Goal: Task Accomplishment & Management: Complete application form

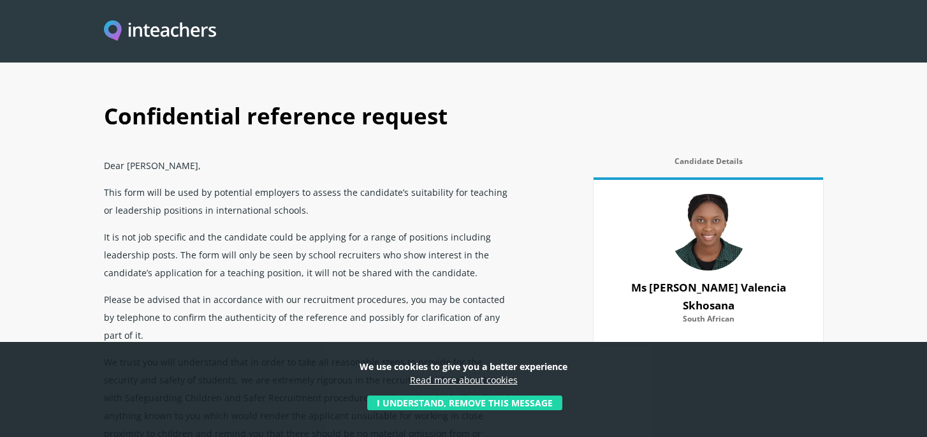
click at [470, 409] on button "I understand, remove this message" at bounding box center [464, 402] width 195 height 15
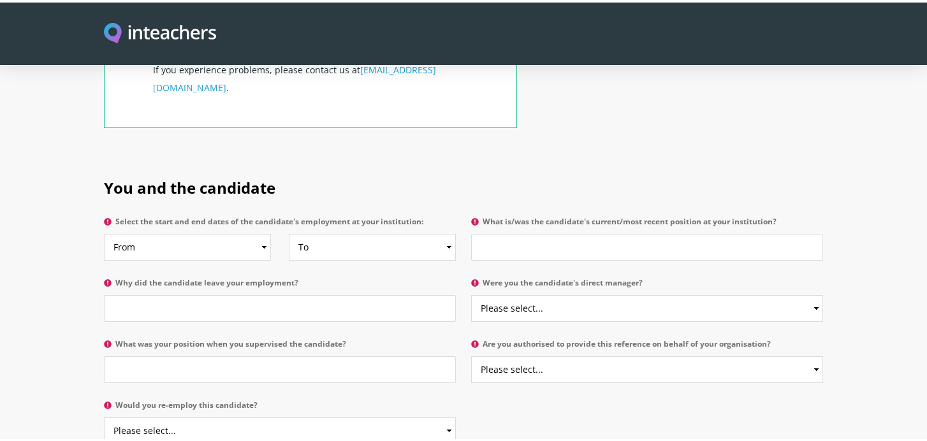
scroll to position [574, 0]
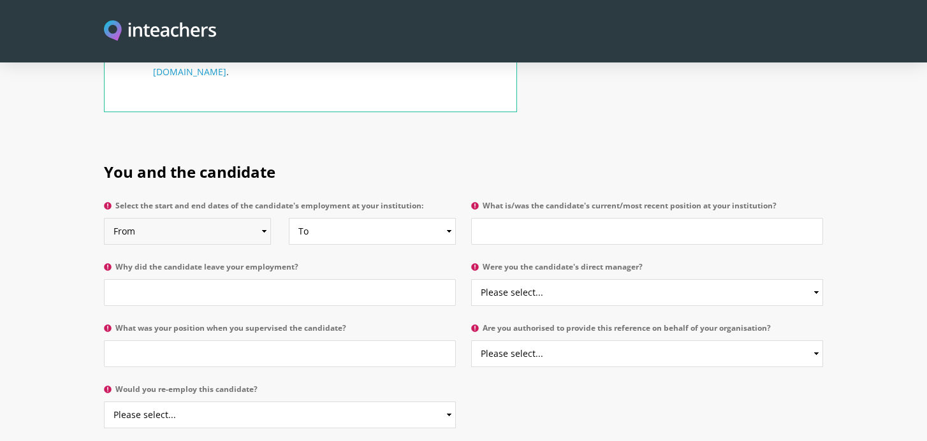
click at [263, 218] on select "From 2025 2024 2023 2022 2021 2020 2019 2018 2017 2016 2015 2014 2013 2012 2011…" at bounding box center [187, 231] width 167 height 27
select select "2022"
click at [104, 218] on select "From 2025 2024 2023 2022 2021 2020 2019 2018 2017 2016 2015 2014 2013 2012 2011…" at bounding box center [187, 231] width 167 height 27
click at [389, 218] on select "To Currently 2025 2024 2023 2022 2021 2020 2019 2018 2017 2016 2015 2014 2013 2…" at bounding box center [372, 231] width 167 height 27
select select "2024"
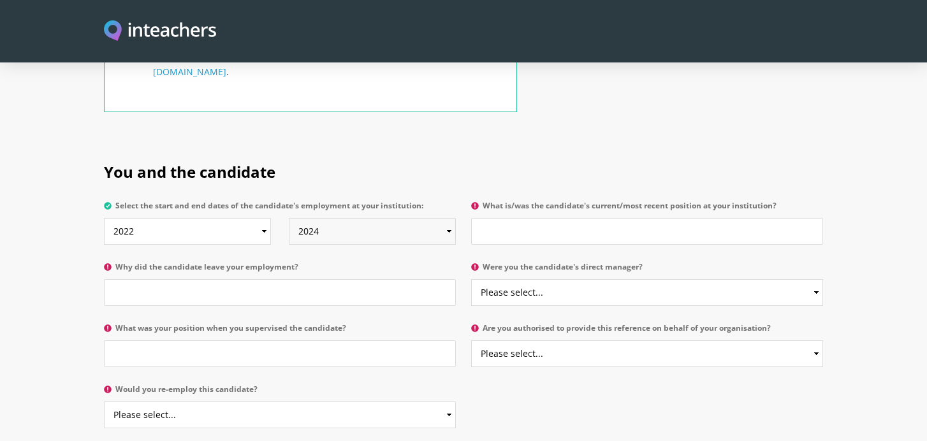
click at [289, 218] on select "To Currently 2025 2024 2023 2022 2021 2020 2019 2018 2017 2016 2015 2014 2013 2…" at bounding box center [372, 231] width 167 height 27
click at [699, 218] on input "What is/was the candidate's current/most recent position at your institution?" at bounding box center [647, 231] width 352 height 27
type input "Junior Teacher"
click at [412, 279] on input "Why did the candidate leave your employment?" at bounding box center [280, 292] width 352 height 27
type input "Pursue an international teacher position"
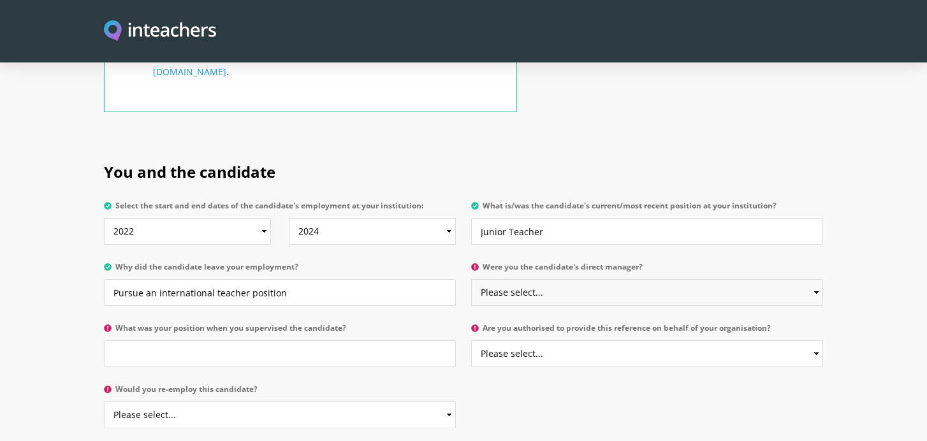
click at [660, 279] on select "Please select... Yes No" at bounding box center [647, 292] width 352 height 27
select select "Yes"
click at [471, 279] on select "Please select... Yes No" at bounding box center [647, 292] width 352 height 27
click at [318, 340] on input "What was your position when you supervised the candidate?" at bounding box center [280, 353] width 352 height 27
type input "Head of School"
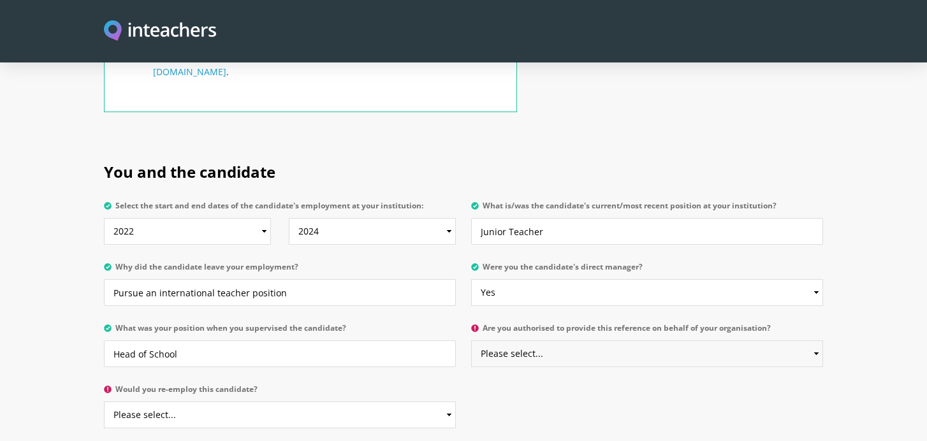
click at [634, 340] on select "Please select... Yes No" at bounding box center [647, 353] width 352 height 27
select select "Yes"
click at [471, 340] on select "Please select... Yes No" at bounding box center [647, 353] width 352 height 27
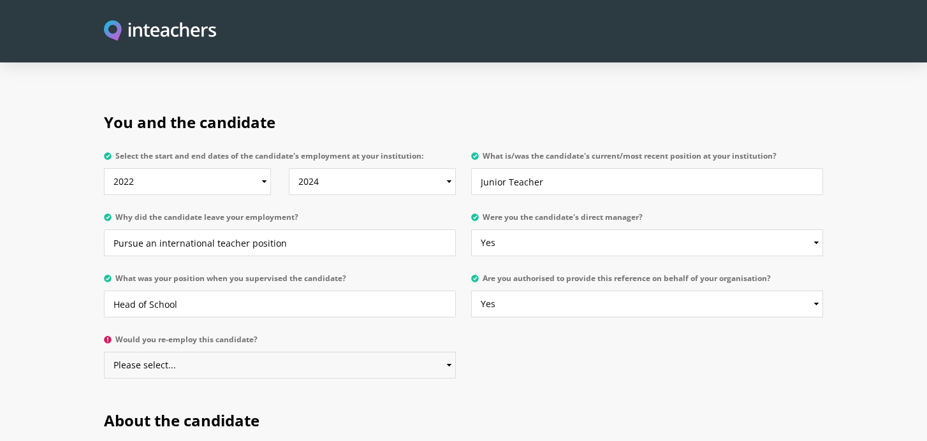
click at [307, 352] on select "Please select... Yes No" at bounding box center [280, 365] width 352 height 27
select select "Yes"
click at [104, 352] on select "Please select... Yes No" at bounding box center [280, 365] width 352 height 27
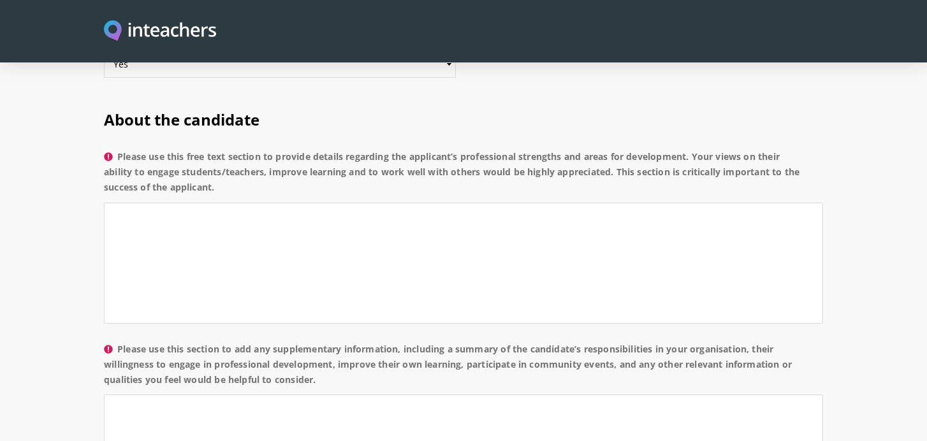
scroll to position [926, 0]
click at [124, 148] on label "Please use this free text section to provide details regarding the applicant’s …" at bounding box center [463, 175] width 719 height 54
click at [124, 201] on textarea "Please use this free text section to provide details regarding the applicant’s …" at bounding box center [463, 261] width 719 height 121
click at [120, 148] on label "Please use this free text section to provide details regarding the applicant’s …" at bounding box center [463, 175] width 719 height 54
click at [120, 201] on textarea "Please use this free text section to provide details regarding the applicant’s …" at bounding box center [463, 261] width 719 height 121
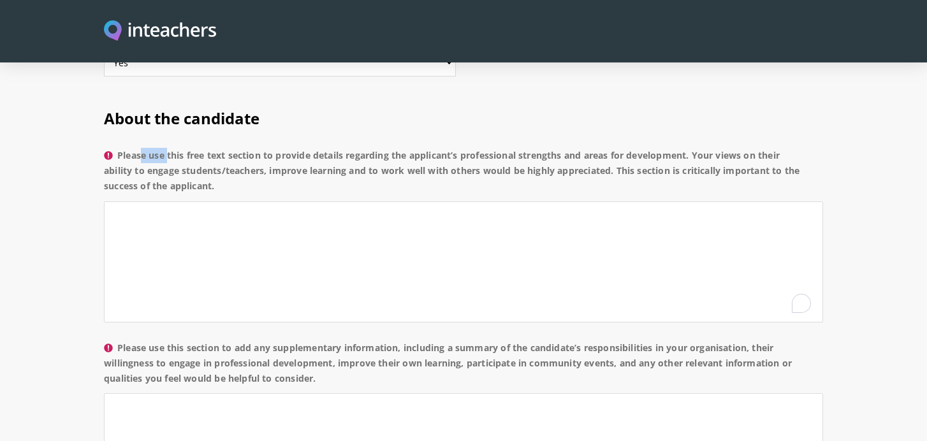
click at [120, 148] on label "Please use this free text section to provide details regarding the applicant’s …" at bounding box center [463, 175] width 719 height 54
click at [120, 201] on textarea "Please use this free text section to provide details regarding the applicant’s …" at bounding box center [463, 261] width 719 height 121
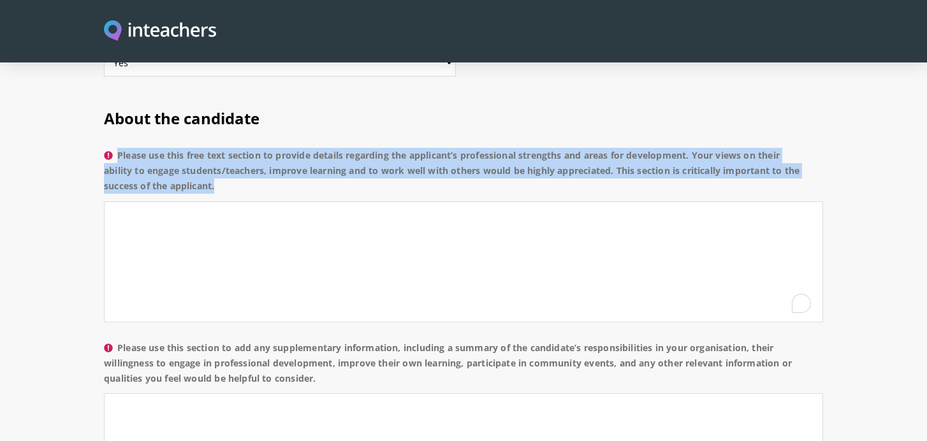
click at [120, 148] on label "Please use this free text section to provide details regarding the applicant’s …" at bounding box center [463, 175] width 719 height 54
click at [120, 201] on textarea "Please use this free text section to provide details regarding the applicant’s …" at bounding box center [463, 261] width 719 height 121
copy label "Please use this free text section to provide details regarding the applicant’s …"
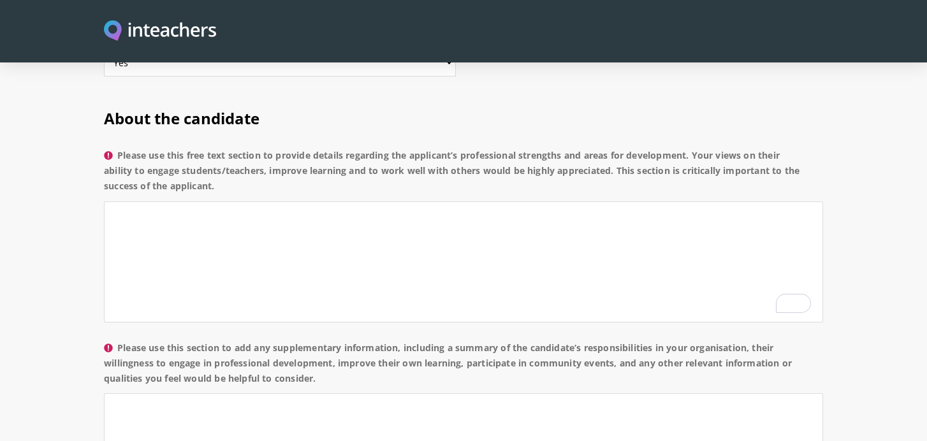
click at [126, 340] on label "Please use this section to add any supplementary information, including a summa…" at bounding box center [463, 367] width 719 height 54
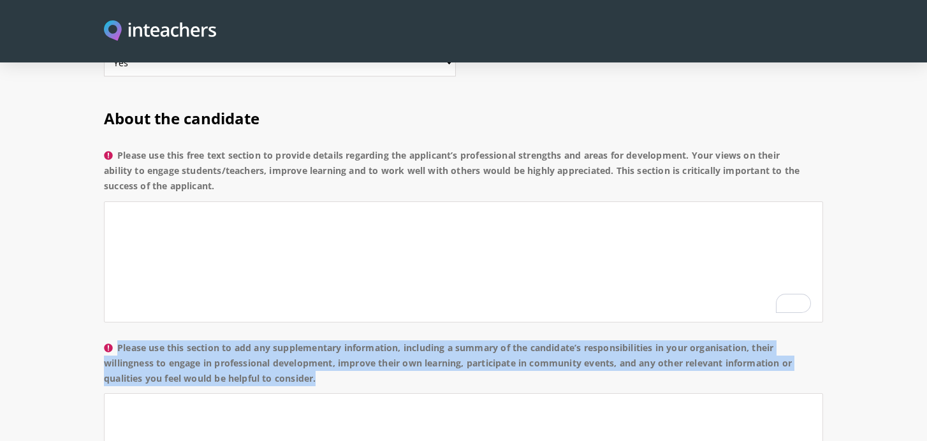
click at [126, 340] on label "Please use this section to add any supplementary information, including a summa…" at bounding box center [463, 367] width 719 height 54
copy label "Please use this section to add any supplementary information, including a summa…"
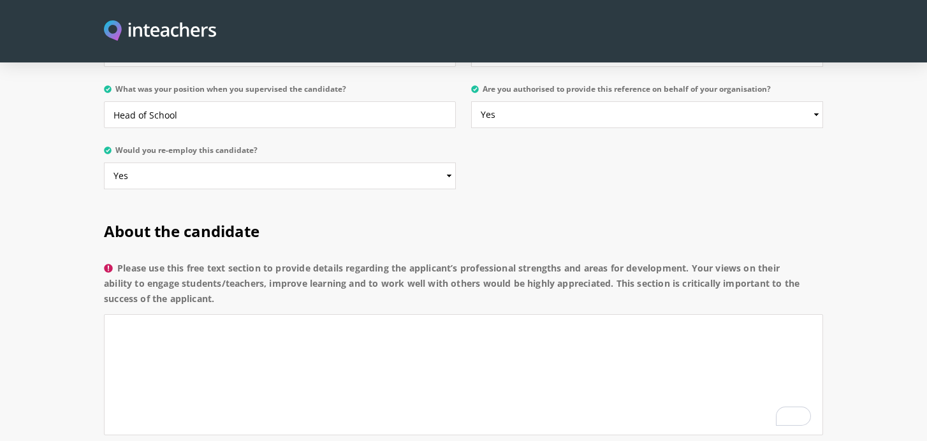
scroll to position [821, 0]
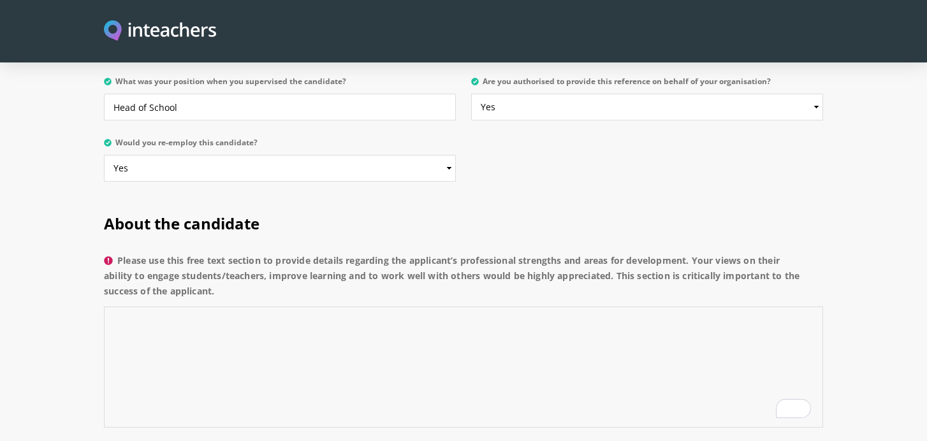
click at [337, 309] on textarea "Please use this free text section to provide details regarding the applicant’s …" at bounding box center [463, 367] width 719 height 121
paste textarea "Ms. [PERSON_NAME] is an energetic and highly skilled educator whose professiona…"
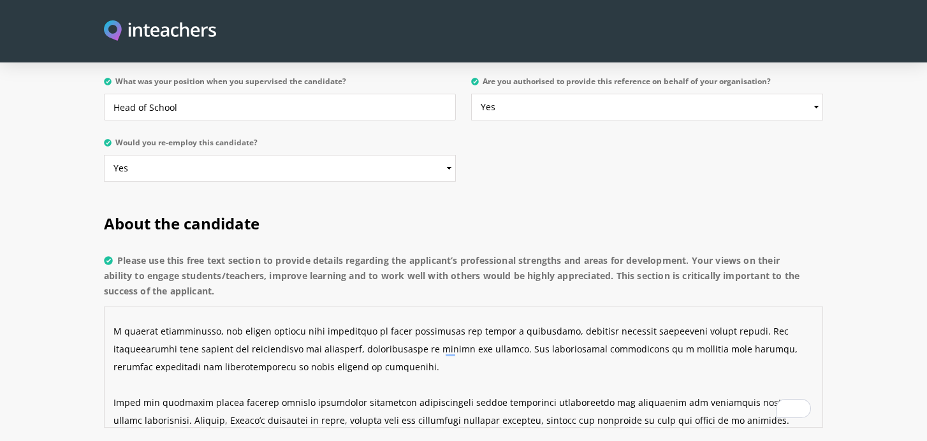
scroll to position [0, 0]
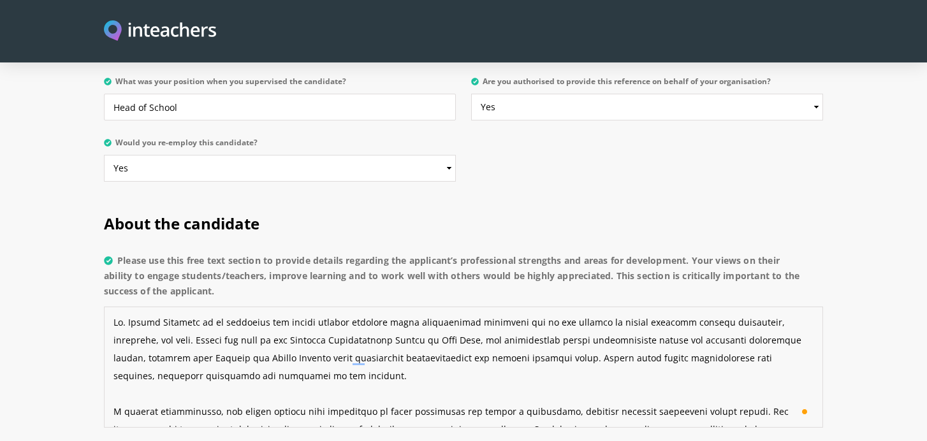
click at [408, 337] on textarea "Please use this free text section to provide details regarding the applicant’s …" at bounding box center [463, 367] width 719 height 121
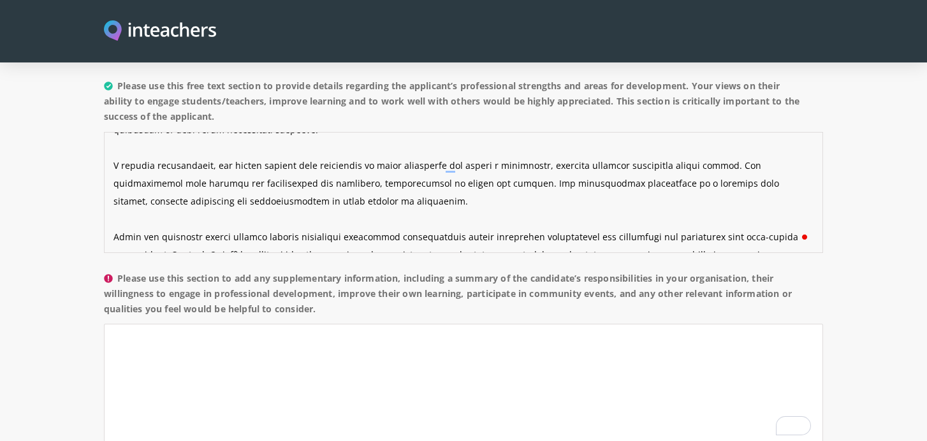
type textarea "Ms. [PERSON_NAME] is an energetic and highly skilled educator whose professiona…"
click at [217, 333] on textarea "Please use this section to add any supplementary information, including a summa…" at bounding box center [463, 384] width 719 height 121
paste textarea "Lo IPSUM, Dolors ametco ad e seddoeius tempori utl Etdolo 8 mag 8, al enim ad m…"
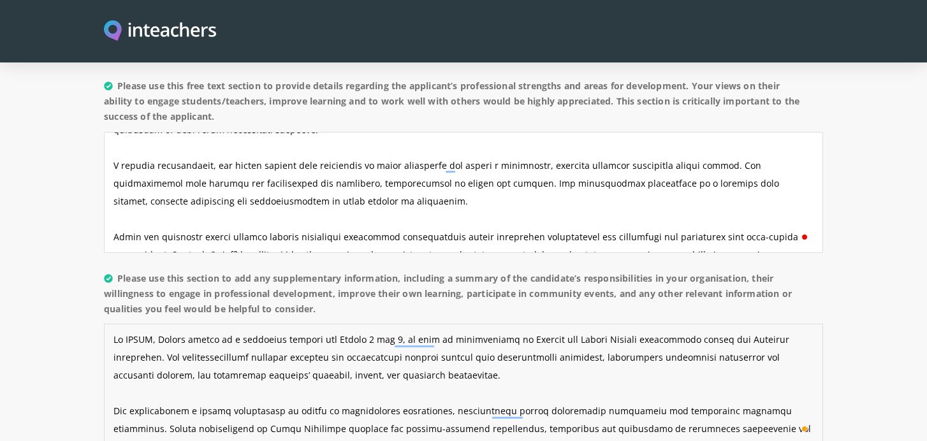
click at [233, 324] on textarea "Please use this section to add any supplementary information, including a summa…" at bounding box center [463, 384] width 719 height 121
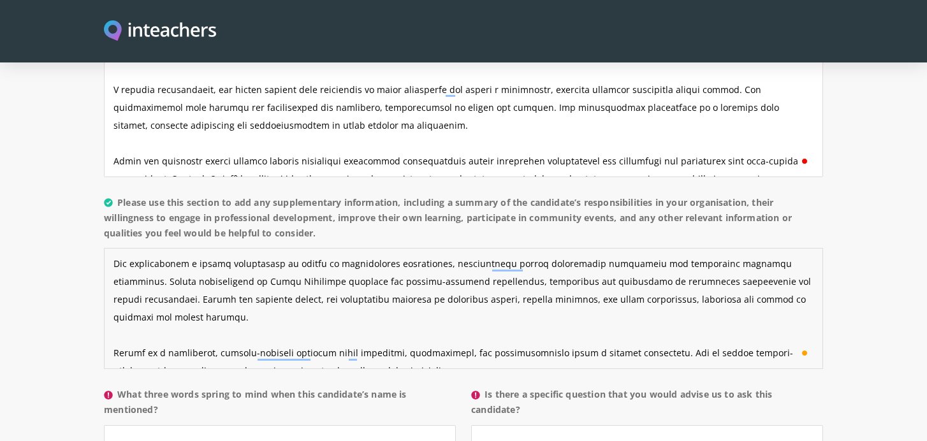
click at [491, 307] on textarea "Please use this section to add any supplementary information, including a summa…" at bounding box center [463, 308] width 719 height 121
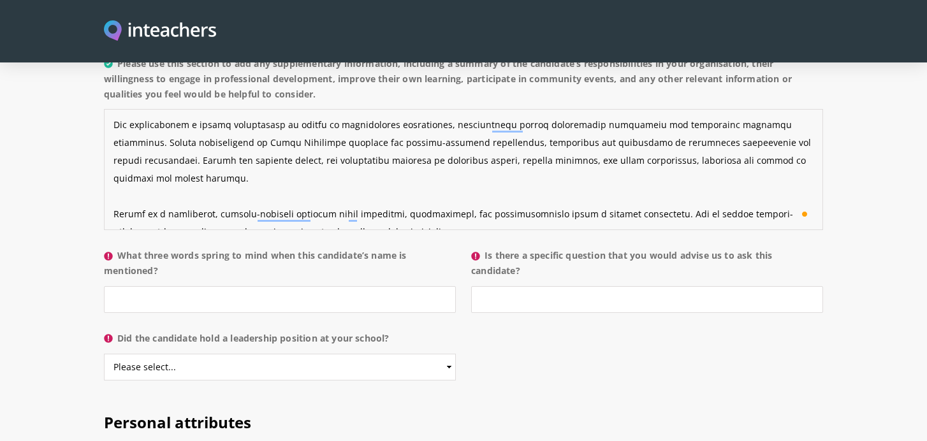
type textarea "Lo IPSUM, Dolors ametco ad e seddoe temporinc utlabor etd Magnaa 5 eni 2, ad mi…"
click at [396, 286] on input "What three words spring to mind when this candidate’s name is mentioned?" at bounding box center [280, 299] width 352 height 27
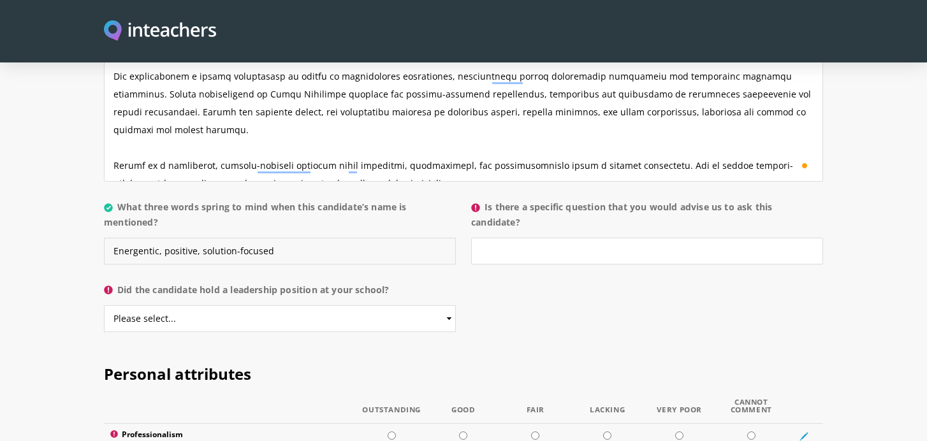
click at [137, 238] on input "Energentic, positive, solution-focused" at bounding box center [280, 251] width 352 height 27
type input "Energetic, positive, solution-focused"
click at [539, 238] on input "Is there a specific question that you would advise us to ask this candidate?" at bounding box center [647, 251] width 352 height 27
type input "None come to mind"
click at [424, 305] on select "Please select... Yes No" at bounding box center [280, 318] width 352 height 27
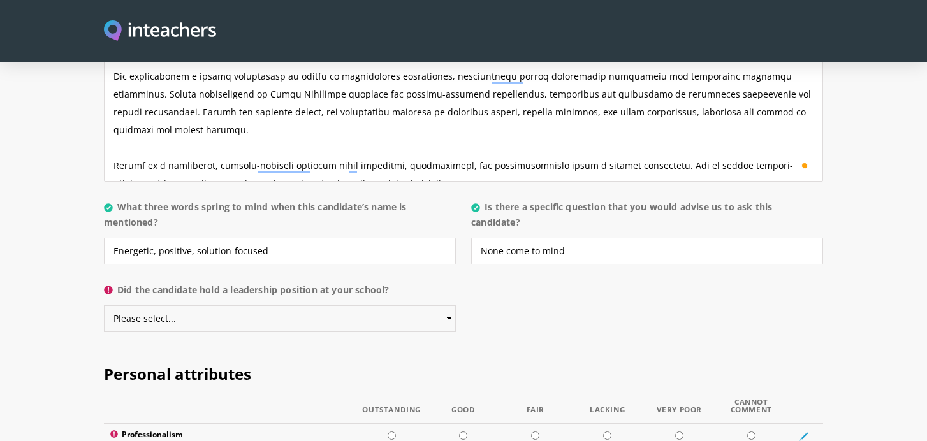
select select "No"
click at [104, 305] on select "Please select... Yes No" at bounding box center [280, 318] width 352 height 27
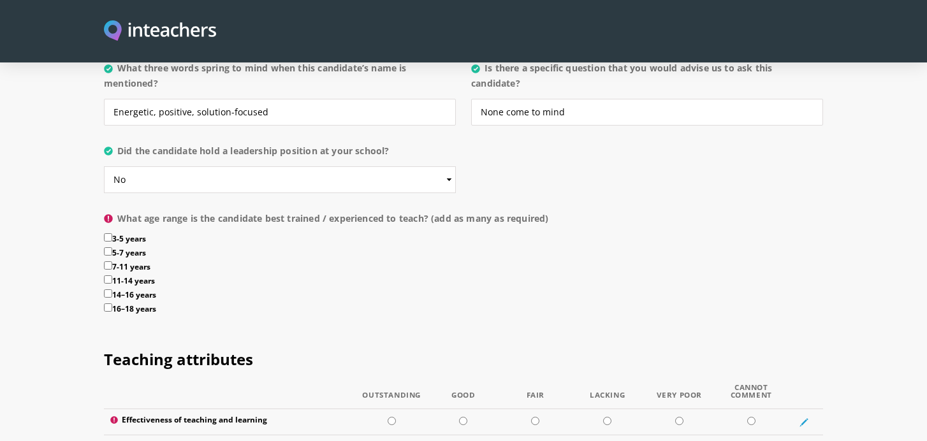
click at [109, 247] on input "5-7 years" at bounding box center [108, 251] width 8 height 8
click at [108, 247] on label "5-7 years" at bounding box center [463, 254] width 719 height 14
click at [108, 247] on input "5-7 years" at bounding box center [108, 251] width 8 height 8
checkbox input "true"
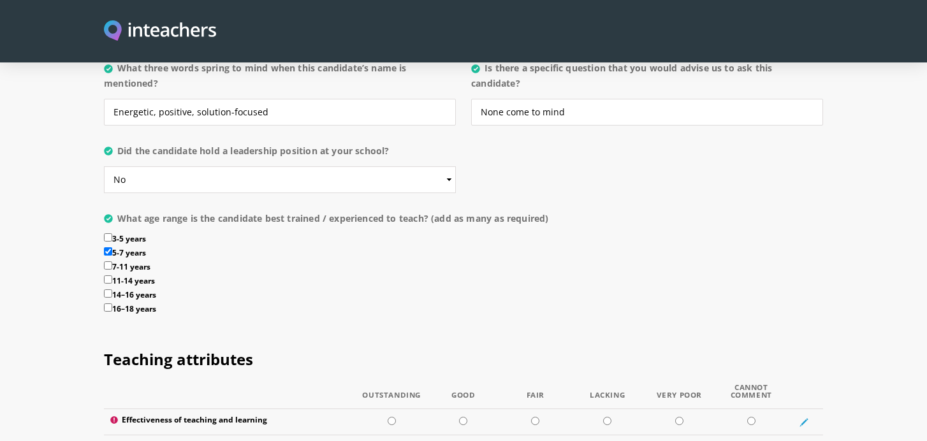
click at [108, 261] on input "7-11 years" at bounding box center [108, 265] width 8 height 8
checkbox input "true"
click at [108, 275] on input "11-14 years" at bounding box center [108, 279] width 8 height 8
checkbox input "true"
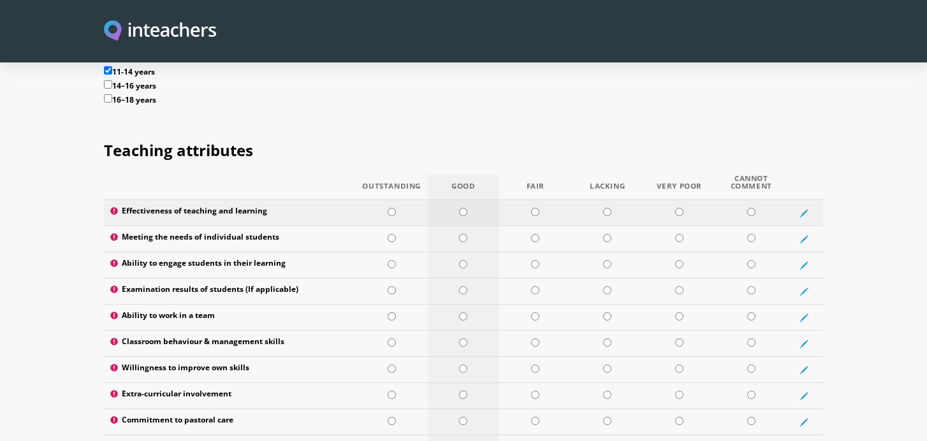
click at [463, 208] on input "radio" at bounding box center [463, 212] width 8 height 8
radio input "true"
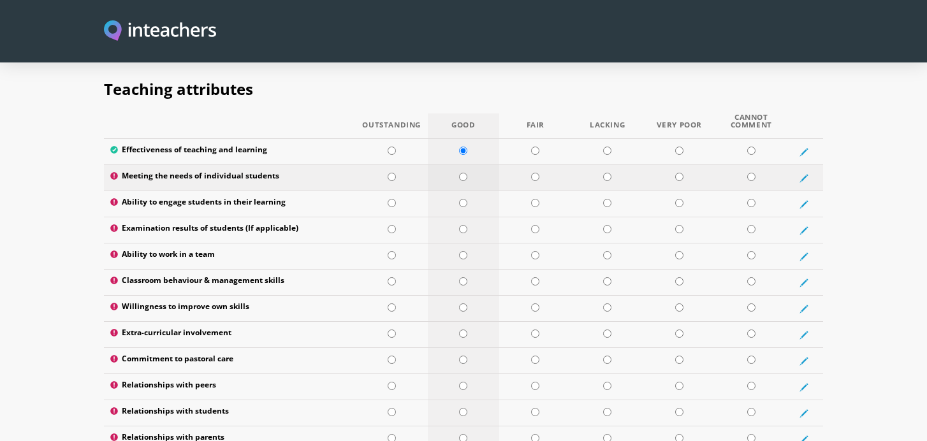
click at [464, 173] on input "radio" at bounding box center [463, 177] width 8 height 8
radio input "true"
click at [389, 199] on input "radio" at bounding box center [392, 203] width 8 height 8
radio input "true"
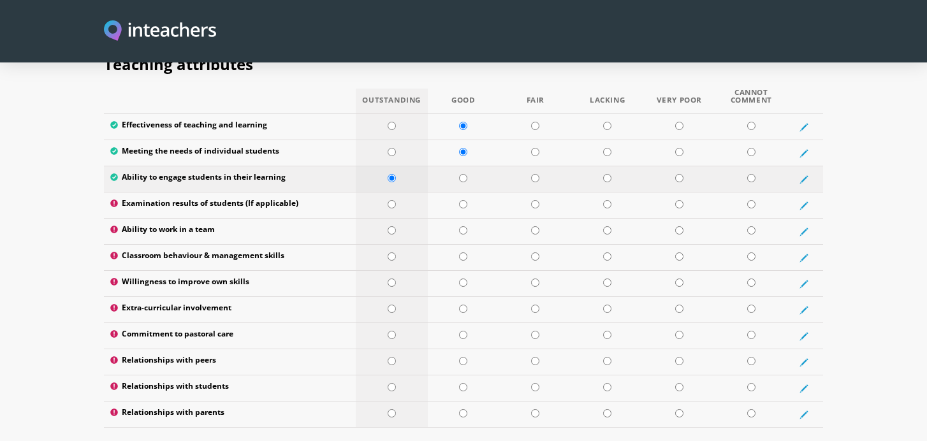
scroll to position [1698, 0]
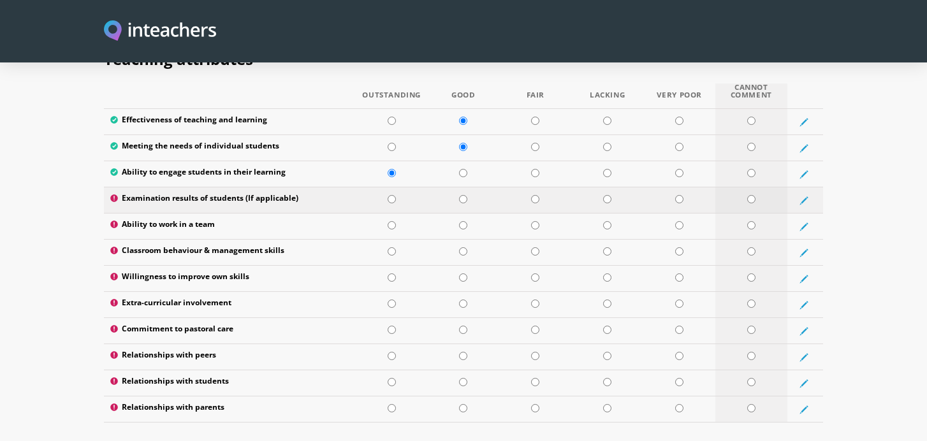
click at [747, 195] on input "radio" at bounding box center [751, 199] width 8 height 8
radio input "true"
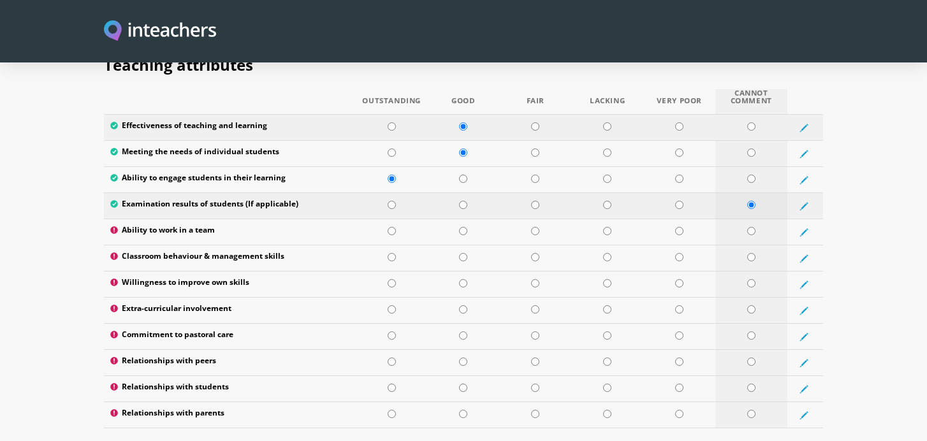
scroll to position [1708, 0]
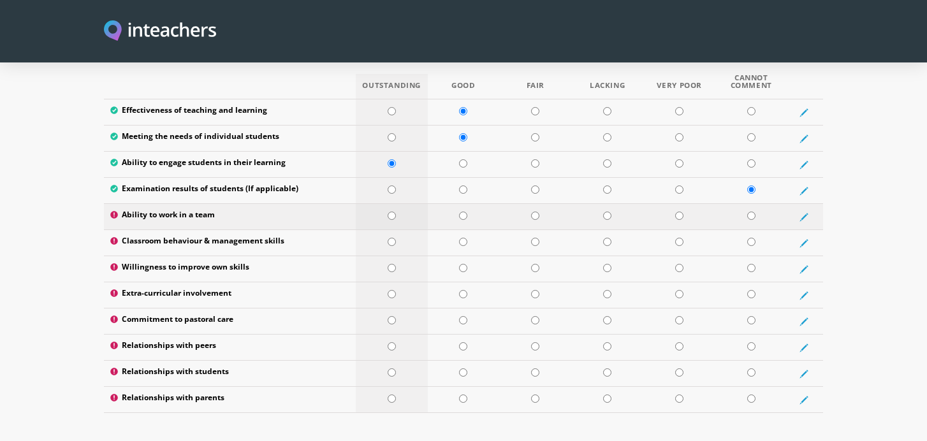
click at [396, 204] on td at bounding box center [392, 217] width 72 height 26
radio input "true"
click at [465, 230] on td at bounding box center [464, 243] width 72 height 26
radio input "true"
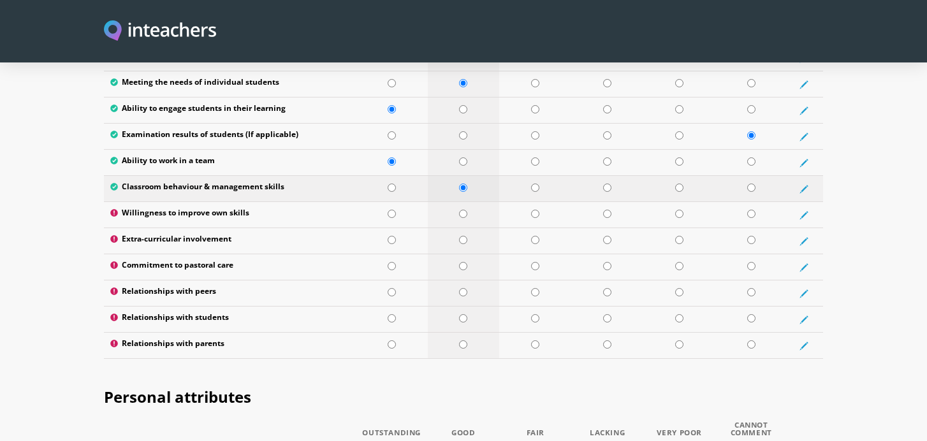
scroll to position [1763, 0]
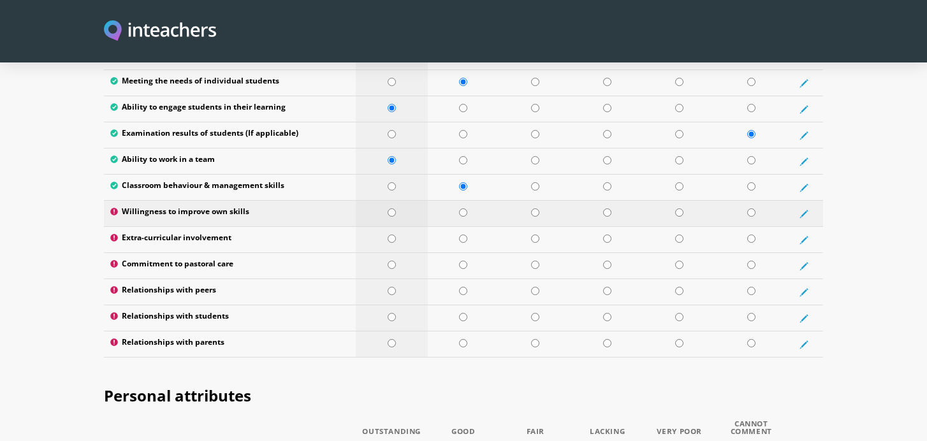
click at [389, 208] on input "radio" at bounding box center [392, 212] width 8 height 8
radio input "true"
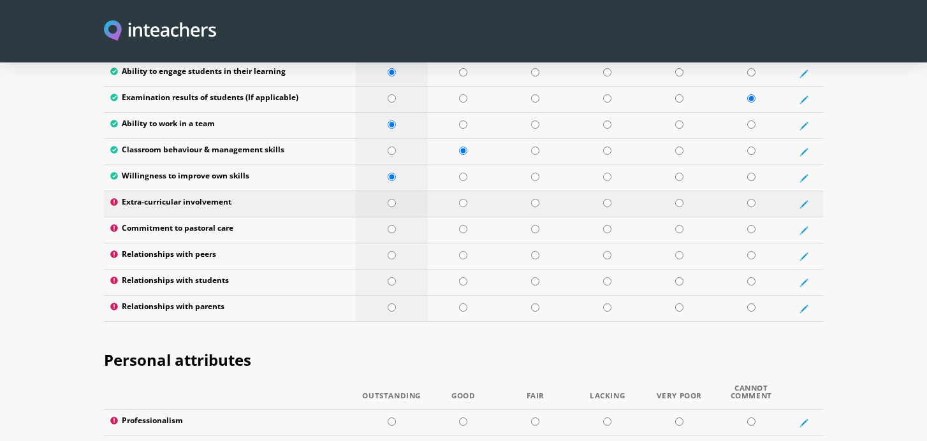
click at [389, 199] on input "radio" at bounding box center [392, 203] width 8 height 8
radio input "true"
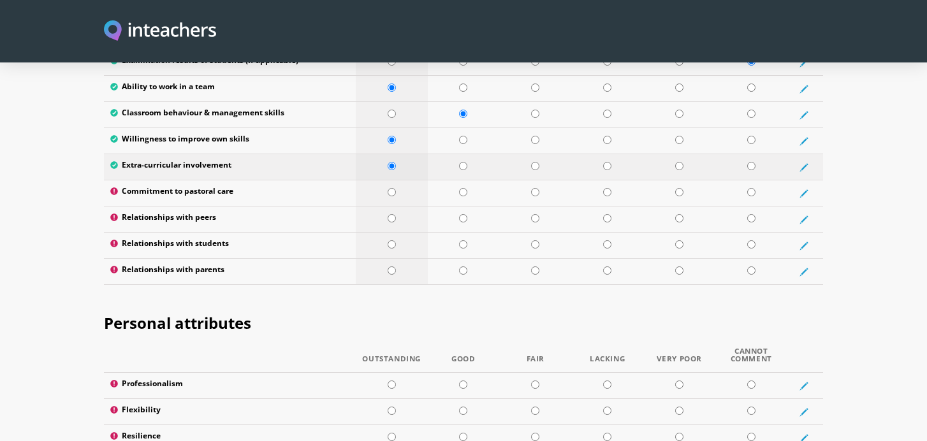
scroll to position [1843, 0]
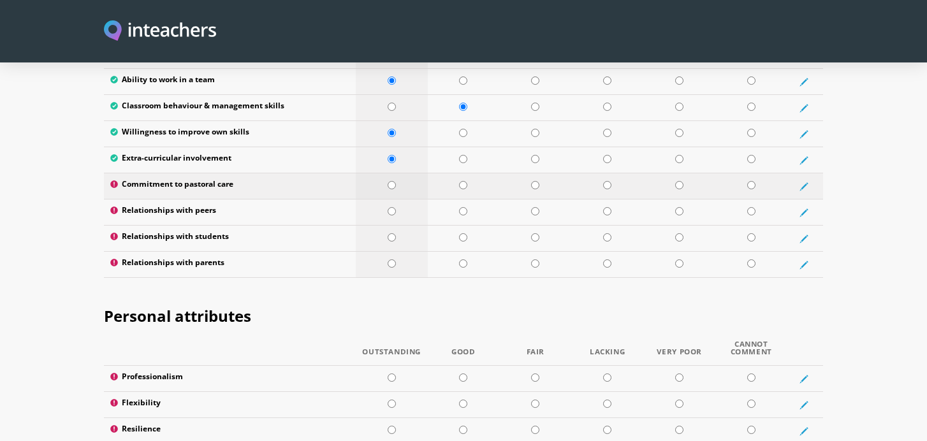
click at [392, 181] on input "radio" at bounding box center [392, 185] width 8 height 8
radio input "true"
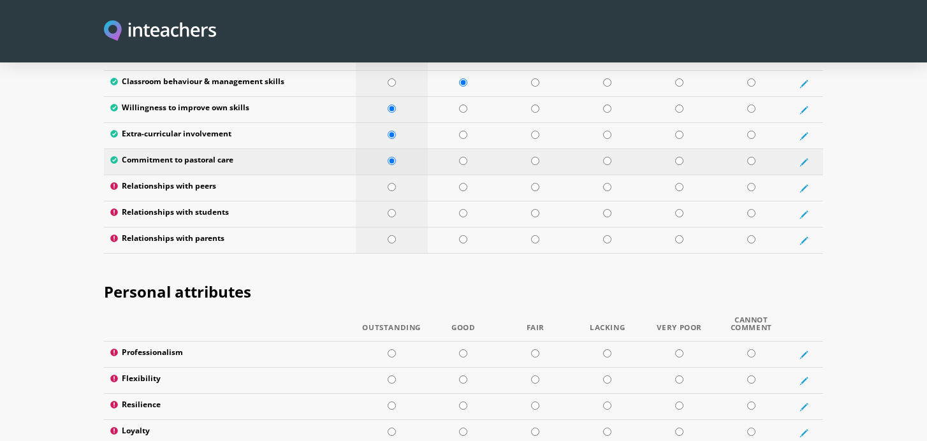
scroll to position [1873, 0]
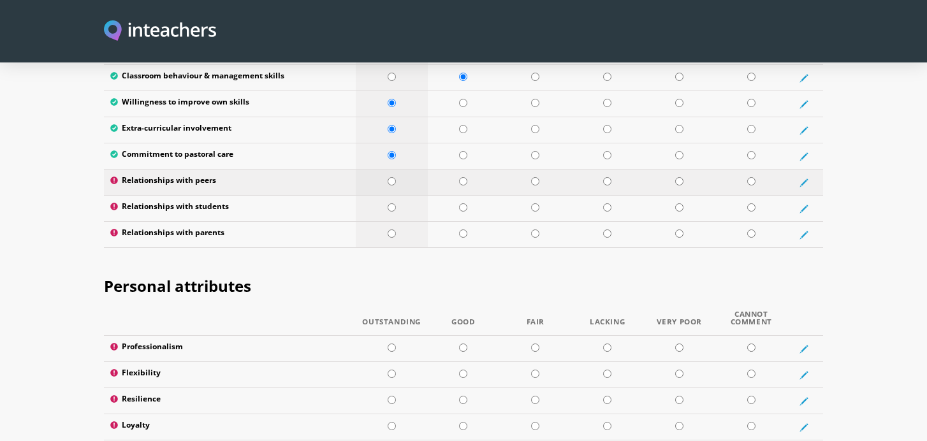
click at [391, 177] on input "radio" at bounding box center [392, 181] width 8 height 8
radio input "true"
click at [391, 203] on input "radio" at bounding box center [392, 207] width 8 height 8
radio input "true"
click at [391, 229] on input "radio" at bounding box center [392, 233] width 8 height 8
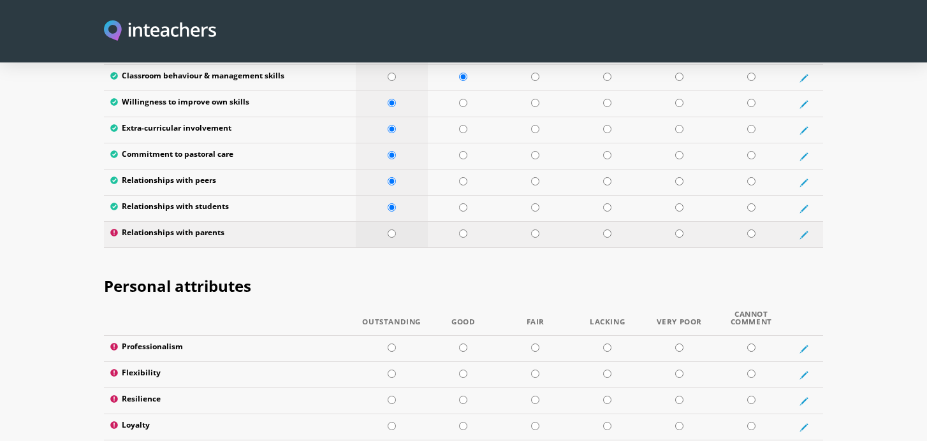
radio input "true"
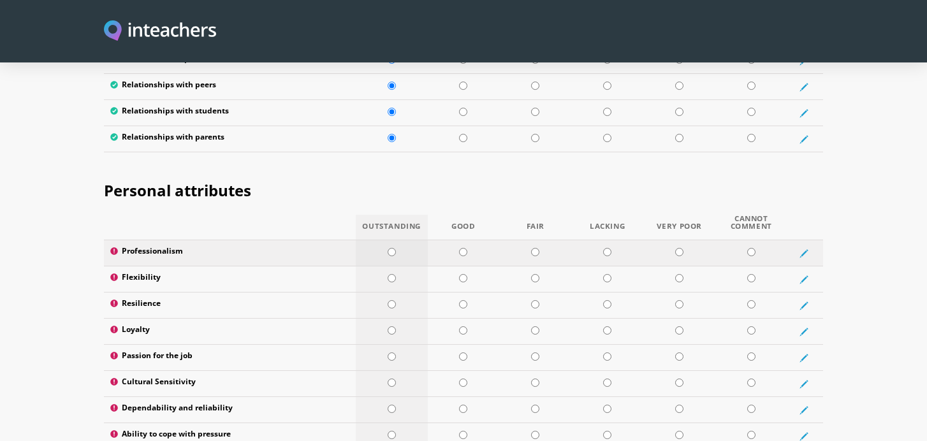
click at [390, 248] on input "radio" at bounding box center [392, 252] width 8 height 8
radio input "true"
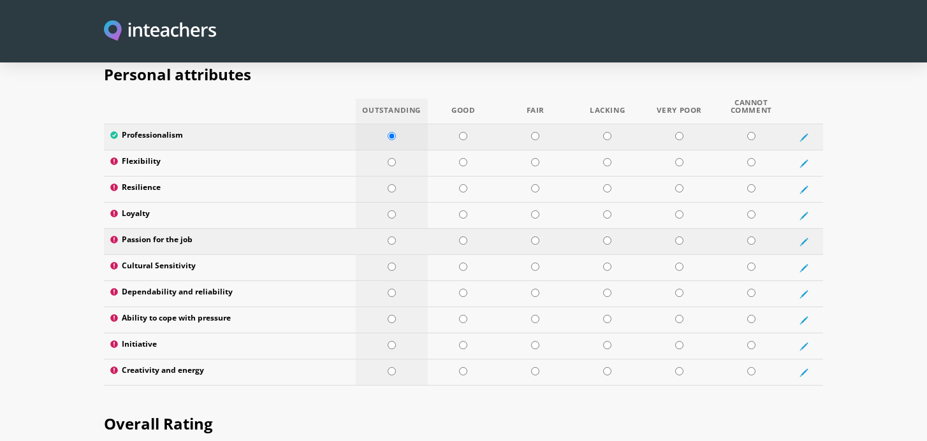
scroll to position [2089, 0]
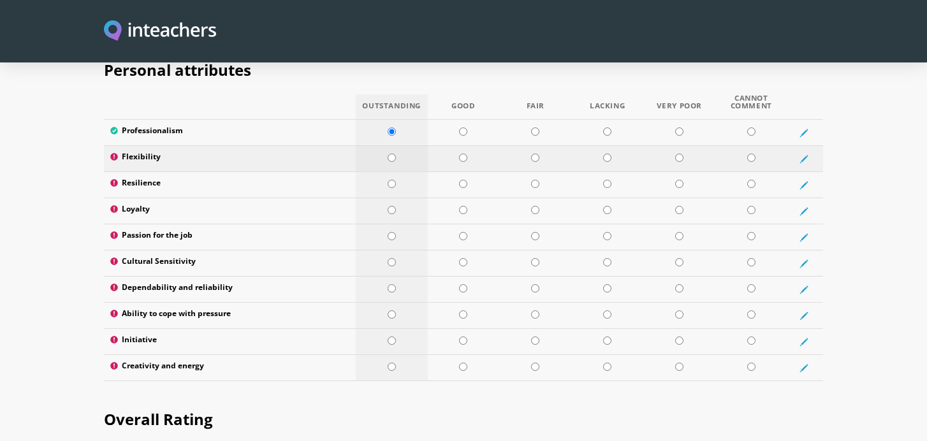
click at [390, 154] on input "radio" at bounding box center [392, 158] width 8 height 8
radio input "true"
click at [390, 180] on input "radio" at bounding box center [392, 184] width 8 height 8
radio input "true"
click at [390, 206] on input "radio" at bounding box center [392, 210] width 8 height 8
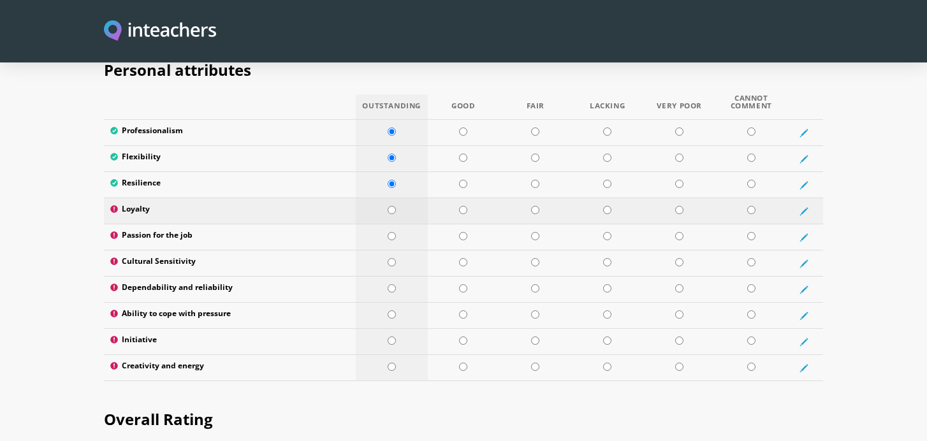
radio input "true"
click at [391, 232] on input "radio" at bounding box center [392, 236] width 8 height 8
radio input "true"
click at [394, 258] on input "radio" at bounding box center [392, 262] width 8 height 8
radio input "true"
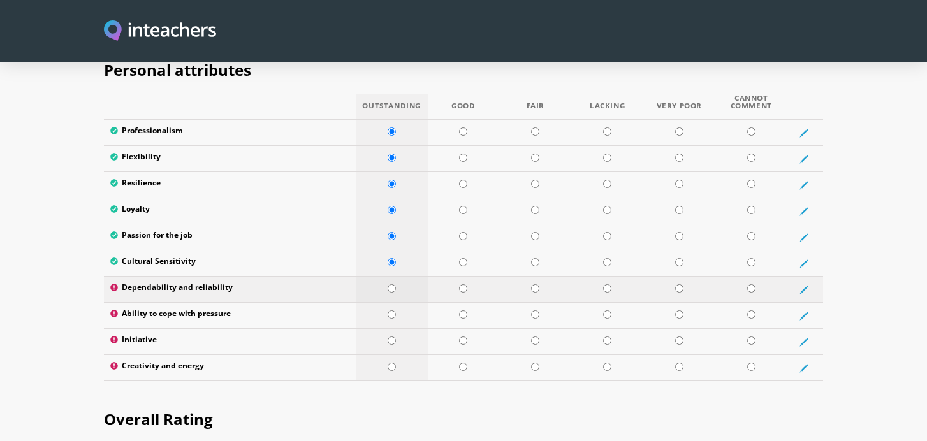
click at [392, 284] on input "radio" at bounding box center [392, 288] width 8 height 8
radio input "true"
click at [393, 310] on input "radio" at bounding box center [392, 314] width 8 height 8
radio input "true"
click at [391, 337] on input "radio" at bounding box center [392, 341] width 8 height 8
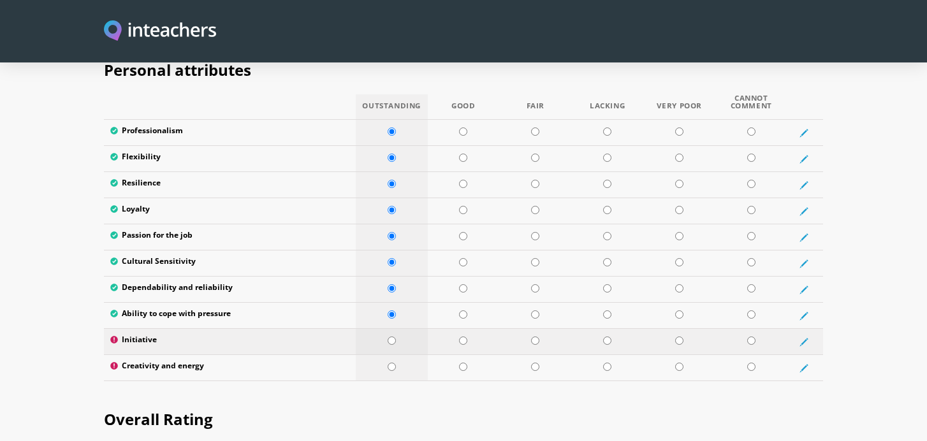
radio input "true"
click at [391, 363] on input "radio" at bounding box center [392, 367] width 8 height 8
radio input "true"
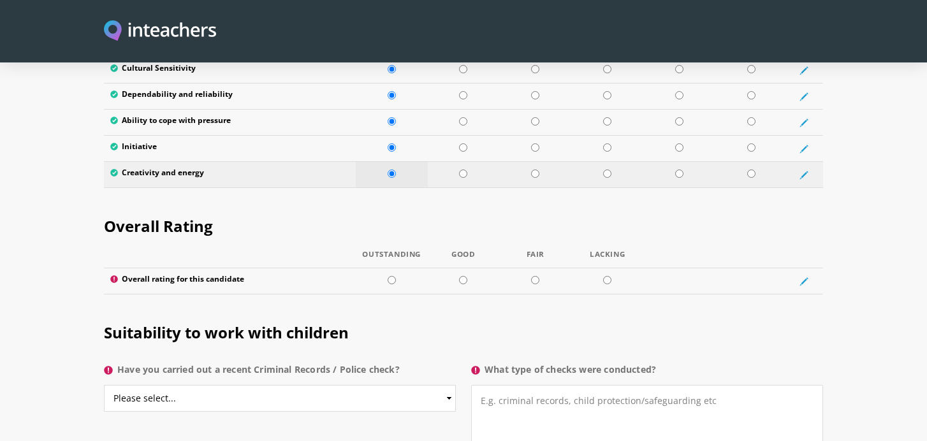
scroll to position [2283, 0]
click at [391, 275] on input "radio" at bounding box center [392, 279] width 8 height 8
radio input "true"
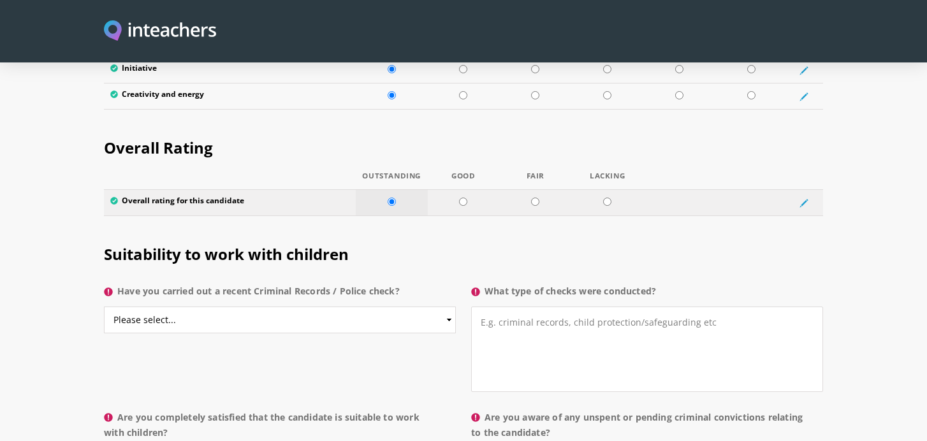
scroll to position [2393, 0]
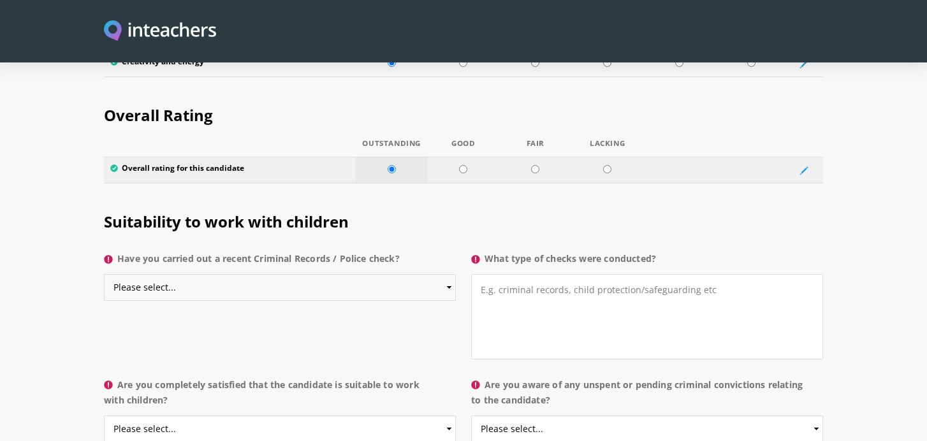
click at [391, 274] on select "Please select... Yes No Do not know" at bounding box center [280, 287] width 352 height 27
select select "Yes"
click at [104, 274] on select "Please select... Yes No Do not know" at bounding box center [280, 287] width 352 height 27
click at [526, 274] on textarea "What type of checks were conducted?" at bounding box center [647, 316] width 352 height 85
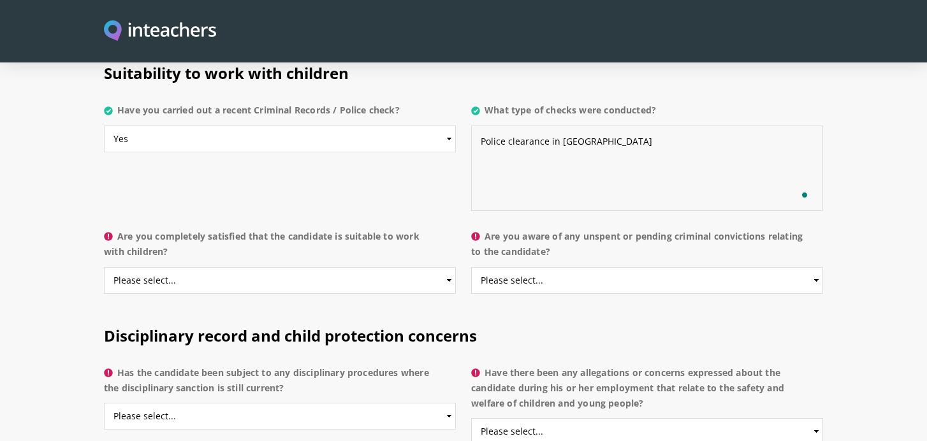
scroll to position [2565, 0]
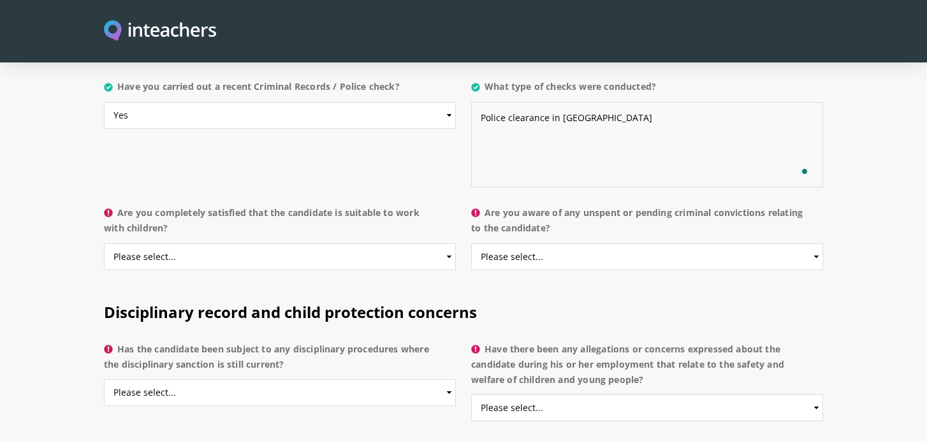
type textarea "Police clearance in [GEOGRAPHIC_DATA]"
click at [299, 244] on select "Please select... Yes No Do not know" at bounding box center [280, 257] width 352 height 27
select select "Yes"
click at [104, 244] on select "Please select... Yes No Do not know" at bounding box center [280, 257] width 352 height 27
click at [598, 244] on select "Please select... Yes No Do not know" at bounding box center [647, 257] width 352 height 27
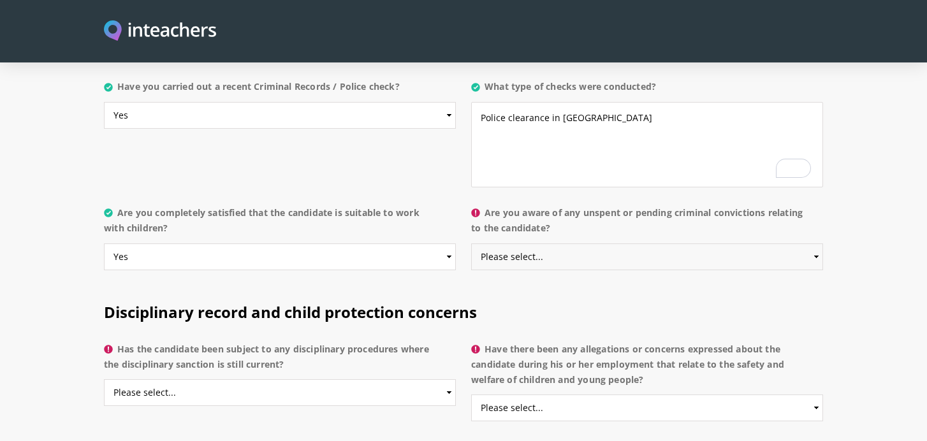
select select "No"
click at [471, 244] on select "Please select... Yes No Do not know" at bounding box center [647, 257] width 352 height 27
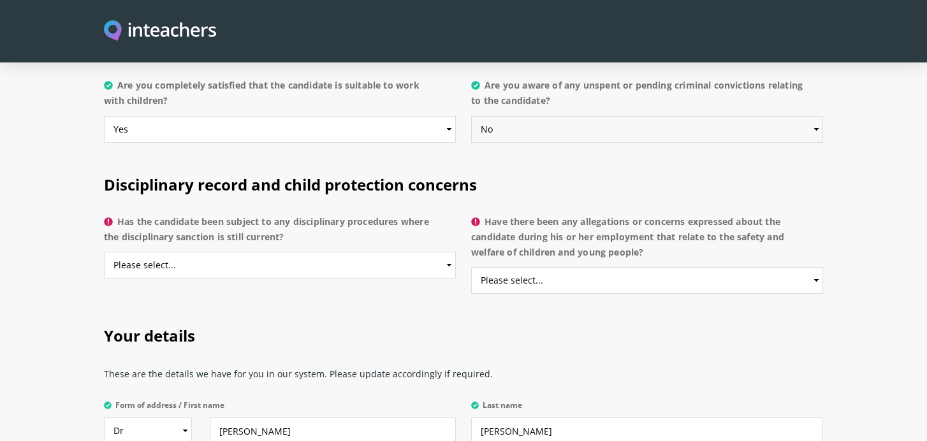
scroll to position [2705, 0]
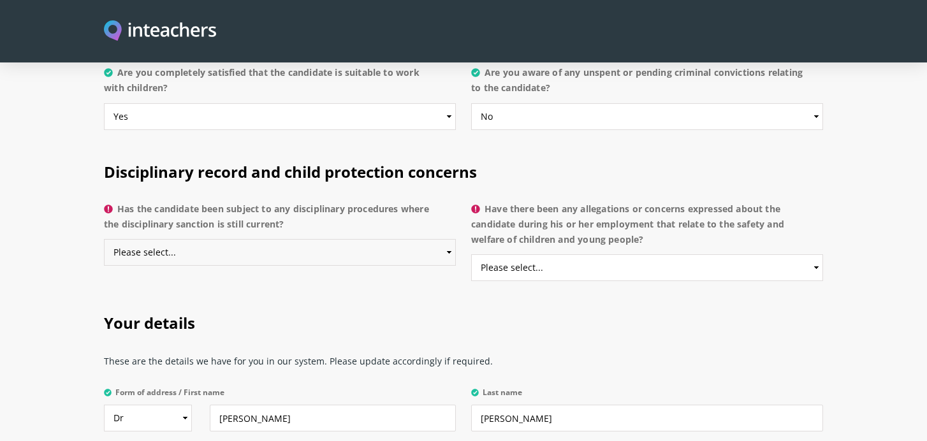
click at [342, 239] on select "Please select... Yes No Do not know" at bounding box center [280, 252] width 352 height 27
select select "No"
click at [104, 239] on select "Please select... Yes No Do not know" at bounding box center [280, 252] width 352 height 27
click at [605, 254] on select "Please select... Yes No Do not know" at bounding box center [647, 267] width 352 height 27
select select "No"
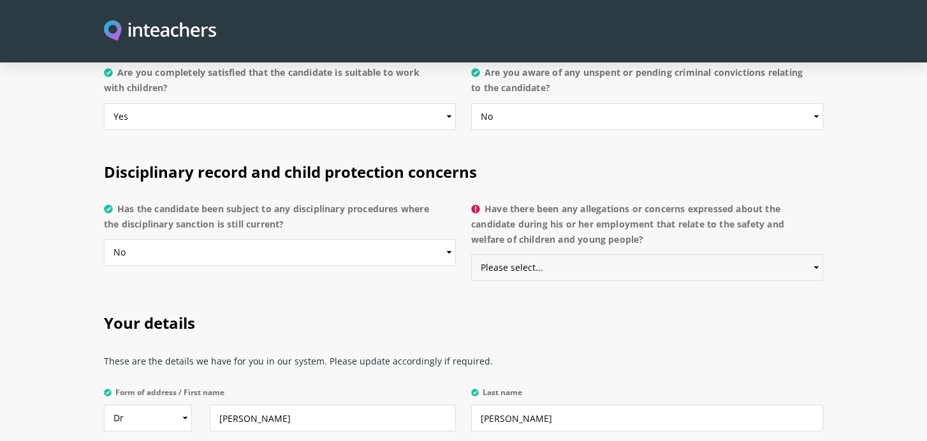
click at [471, 254] on select "Please select... Yes No Do not know" at bounding box center [647, 267] width 352 height 27
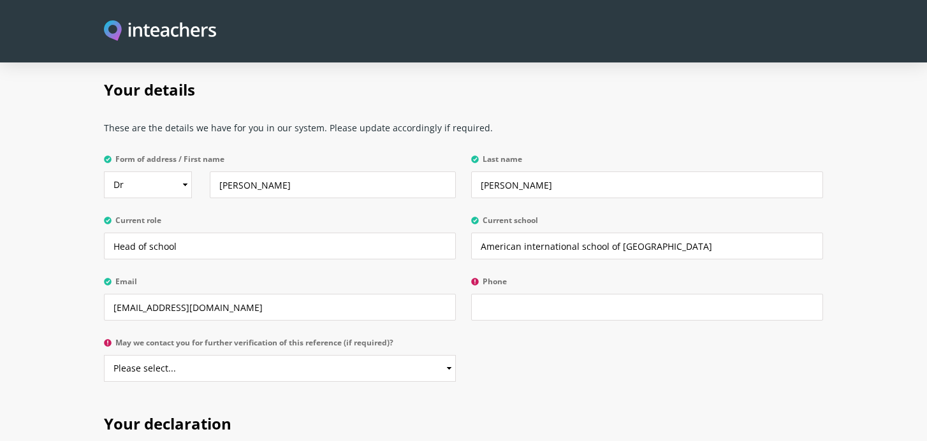
scroll to position [2943, 0]
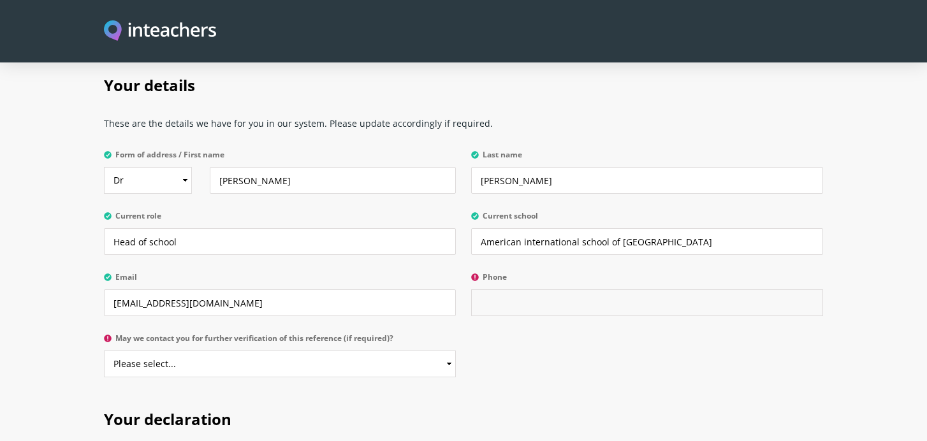
click at [492, 289] on input "Phone" at bounding box center [647, 302] width 352 height 27
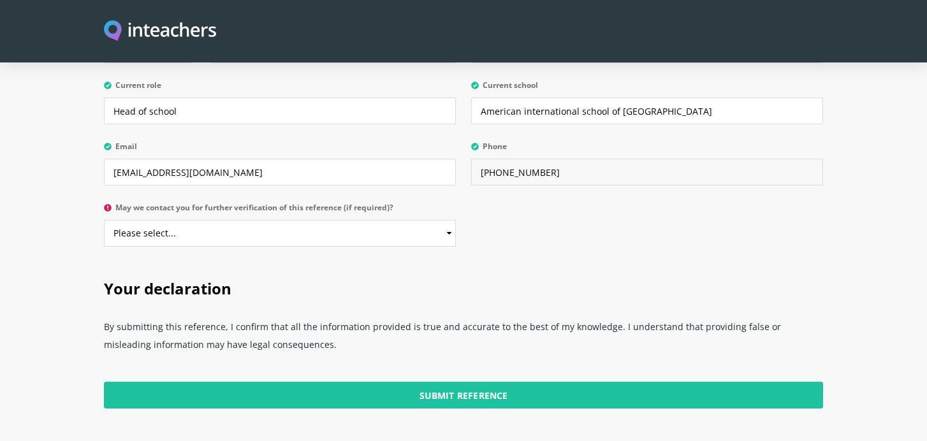
scroll to position [3078, 0]
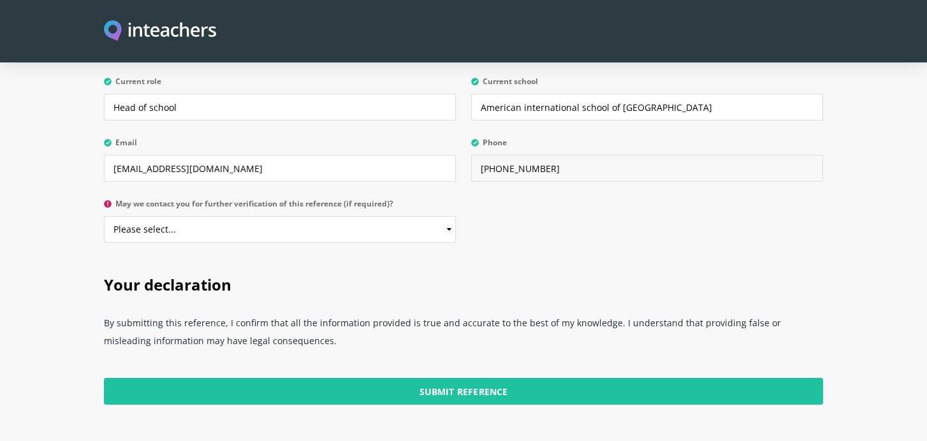
type input "[PHONE_NUMBER]"
click at [431, 216] on select "Please select... Yes No" at bounding box center [280, 229] width 352 height 27
select select "Yes"
click at [104, 216] on select "Please select... Yes No" at bounding box center [280, 229] width 352 height 27
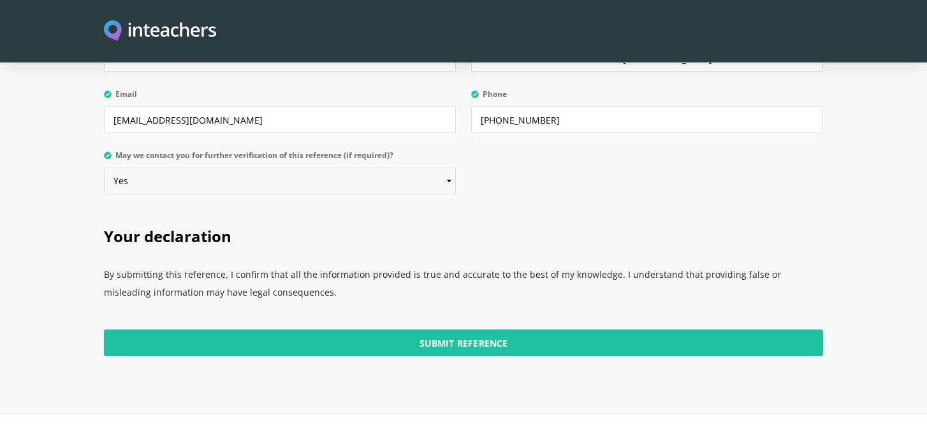
scroll to position [3182, 0]
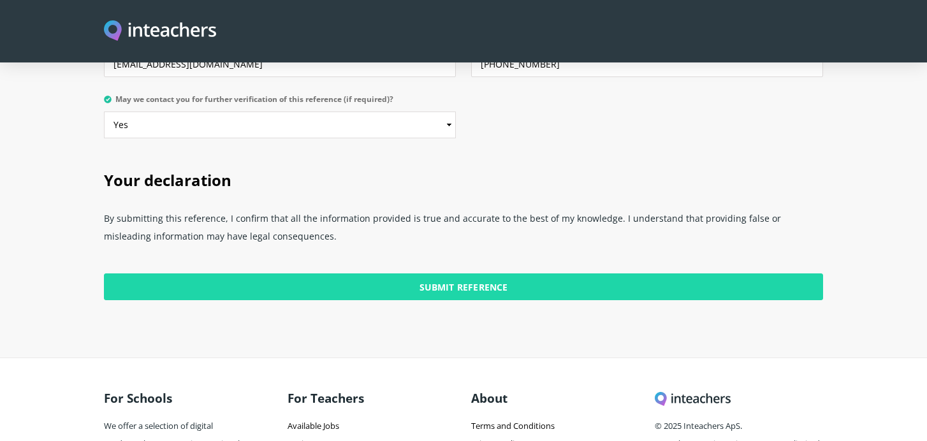
click at [491, 273] on input "Submit Reference" at bounding box center [463, 286] width 719 height 27
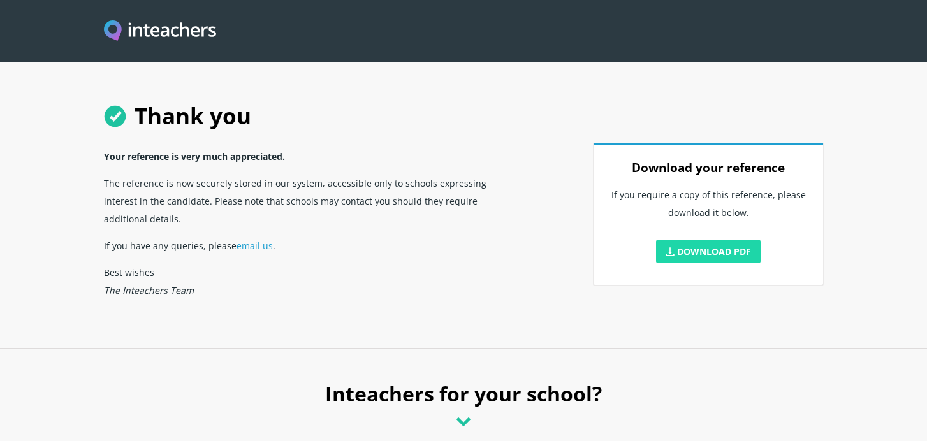
click at [699, 247] on link "Download PDF" at bounding box center [708, 252] width 105 height 24
click at [463, 232] on p "If you have any queries, please email us ." at bounding box center [310, 245] width 413 height 27
